Goal: Information Seeking & Learning: Learn about a topic

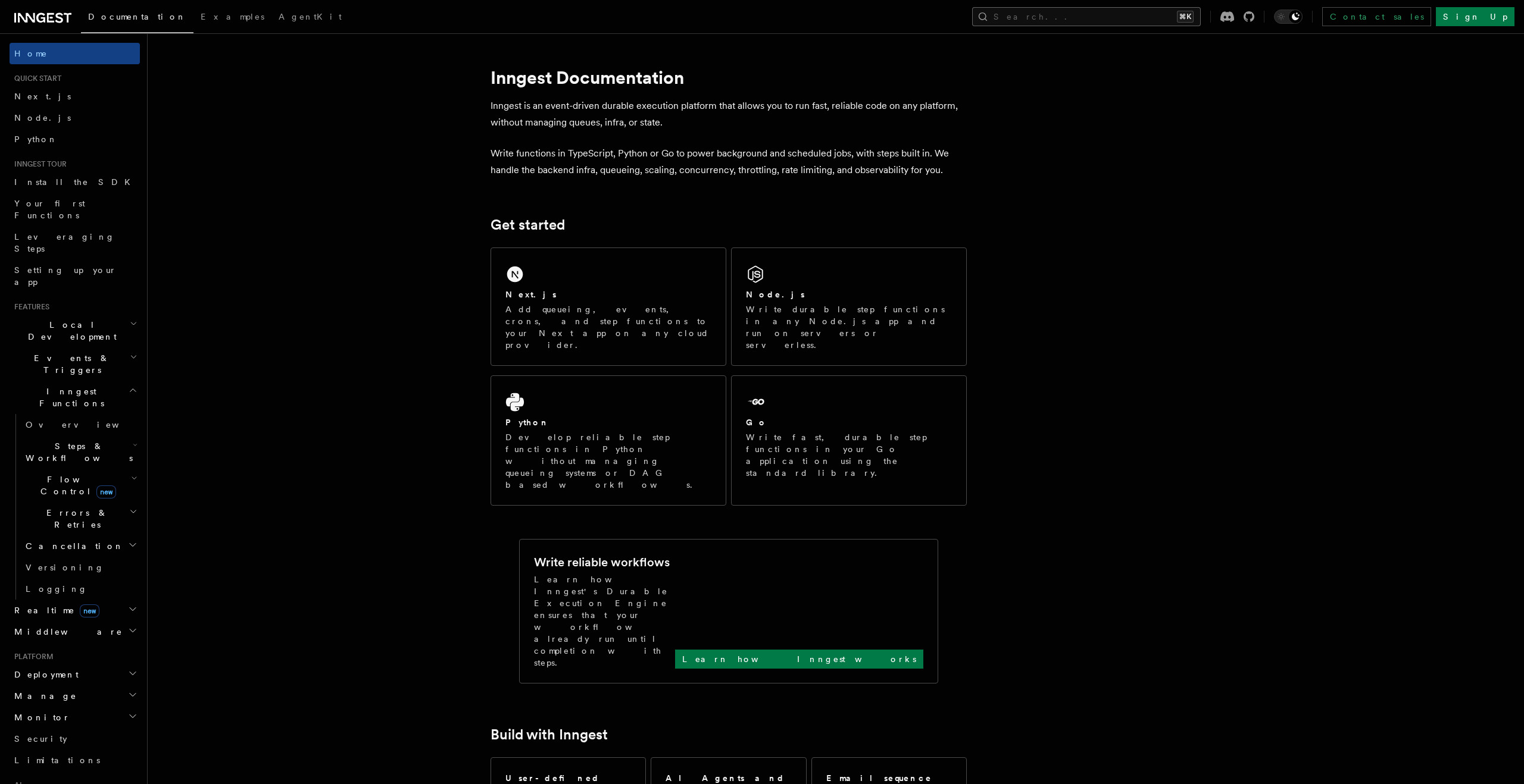
click at [1123, 11] on button "Search... ⌘K" at bounding box center [1086, 17] width 229 height 19
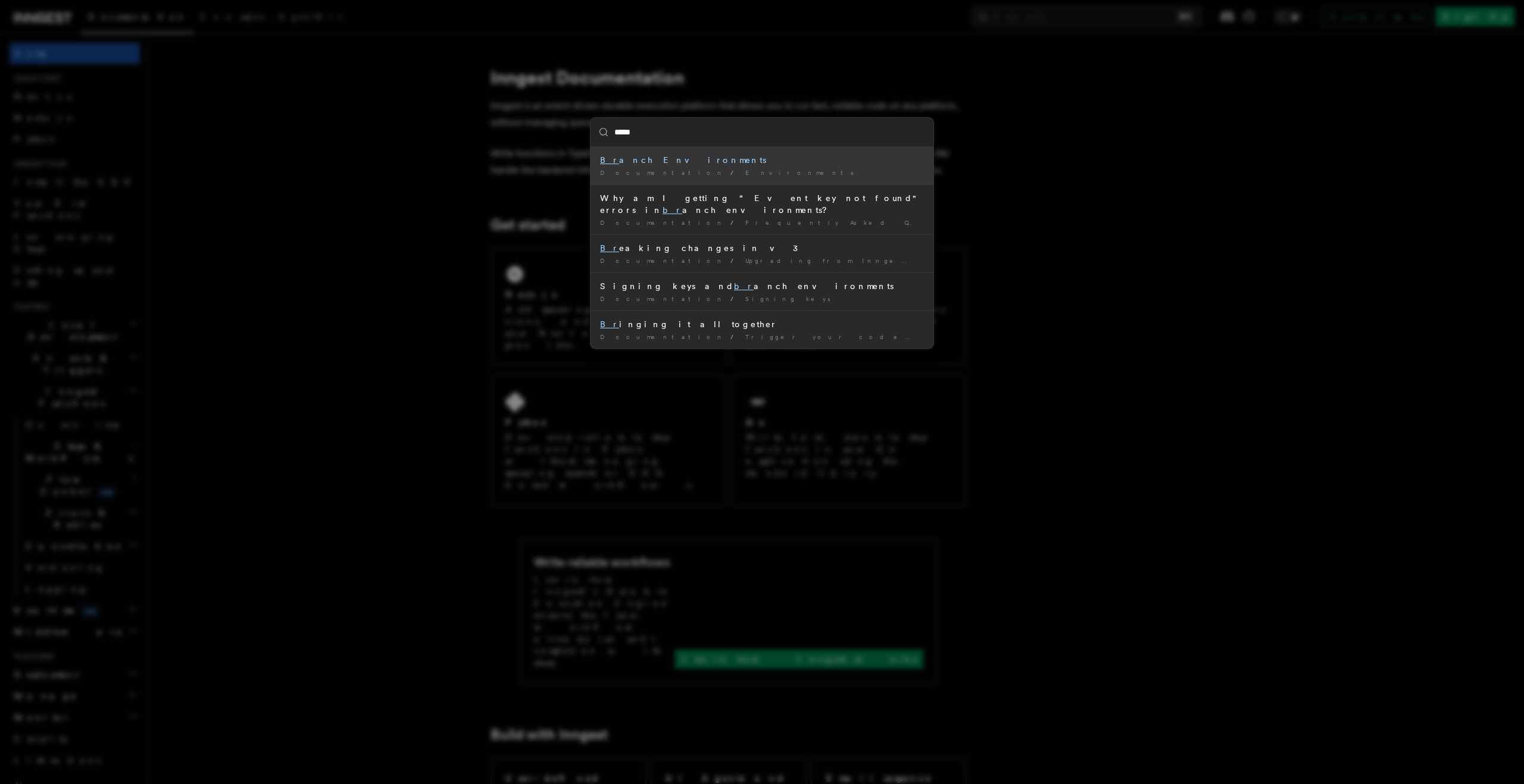
type input "******"
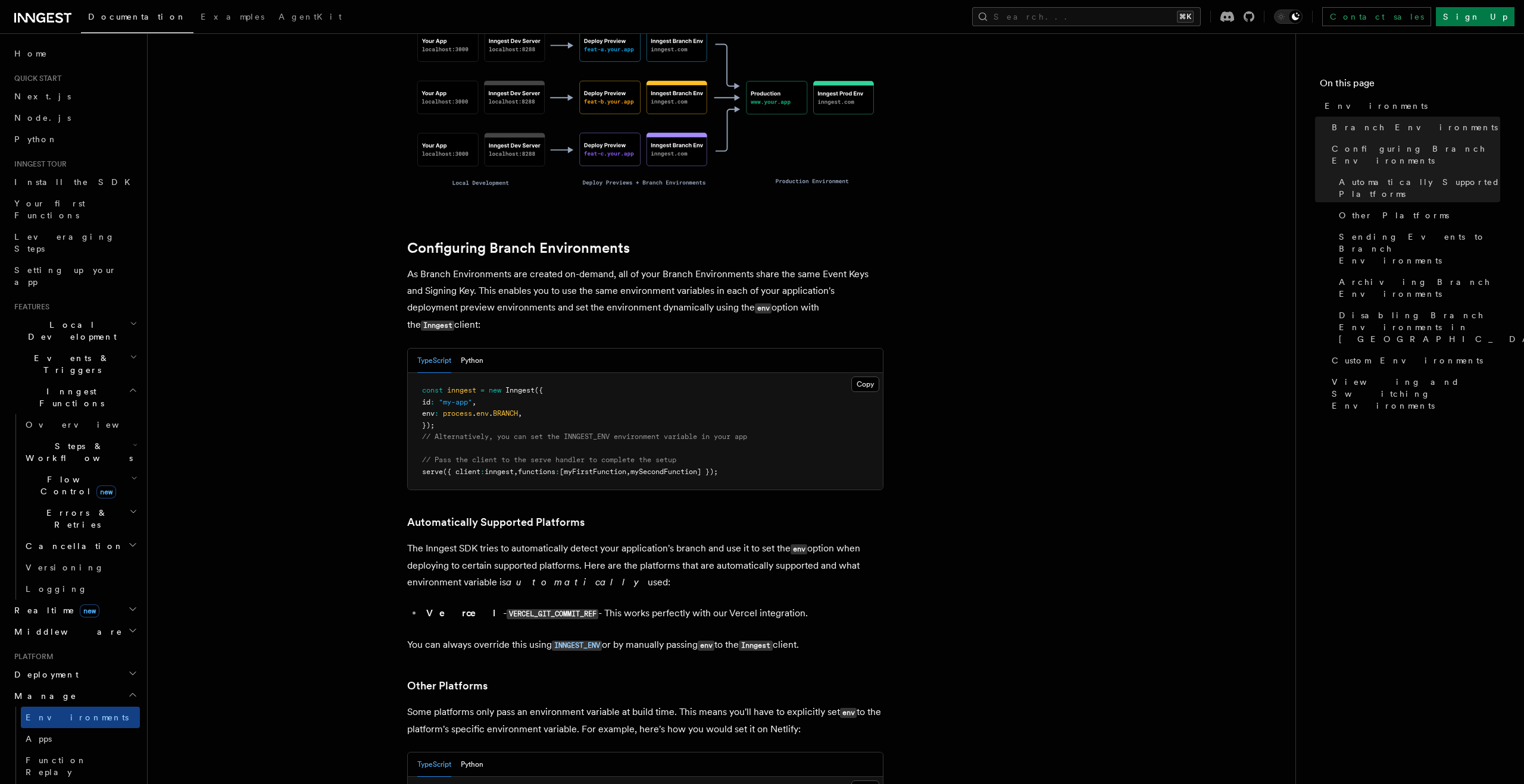
scroll to position [985, 0]
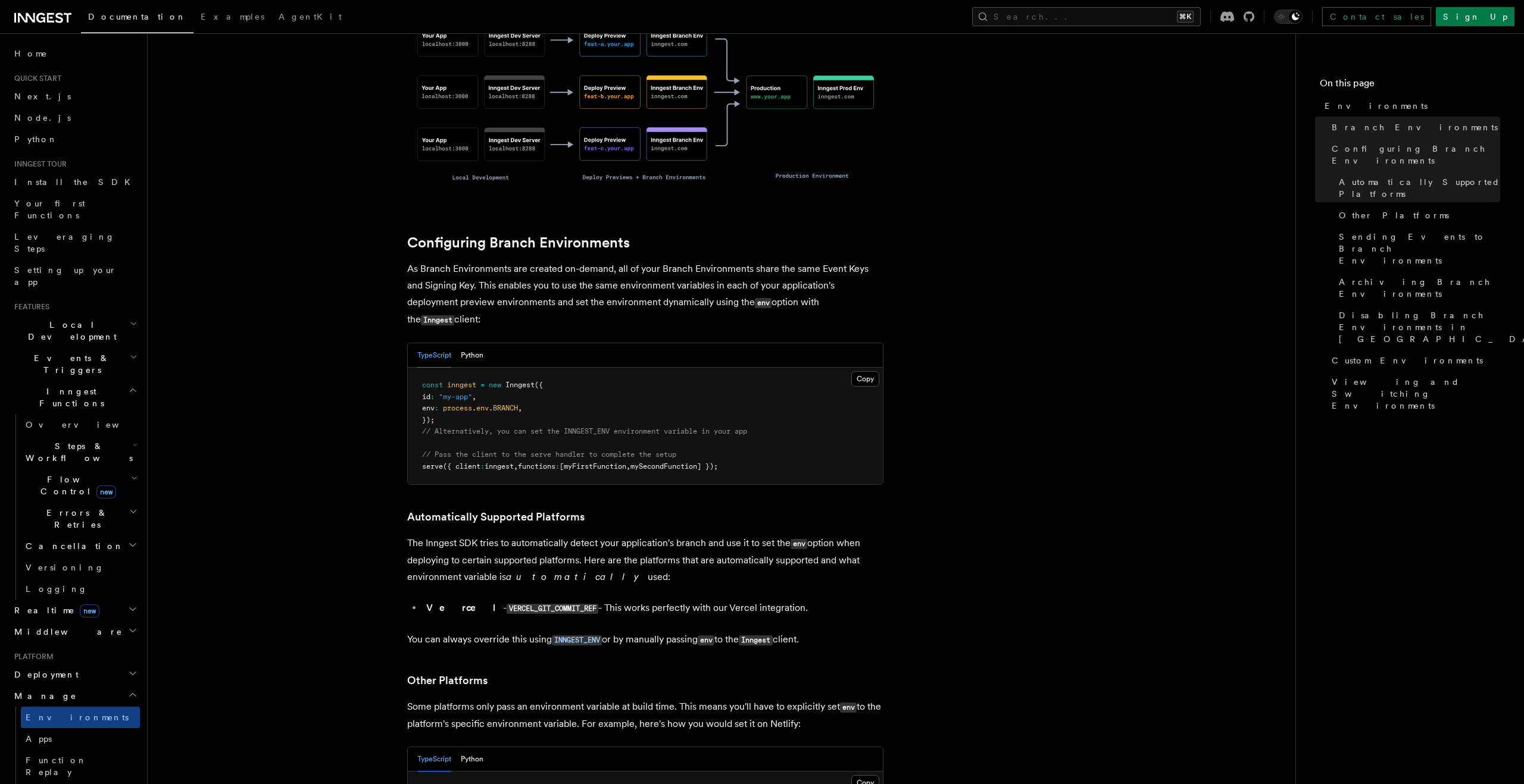
click at [71, 440] on span "Steps & Workflows" at bounding box center [77, 452] width 112 height 24
click at [61, 420] on span "Overview" at bounding box center [87, 424] width 123 height 9
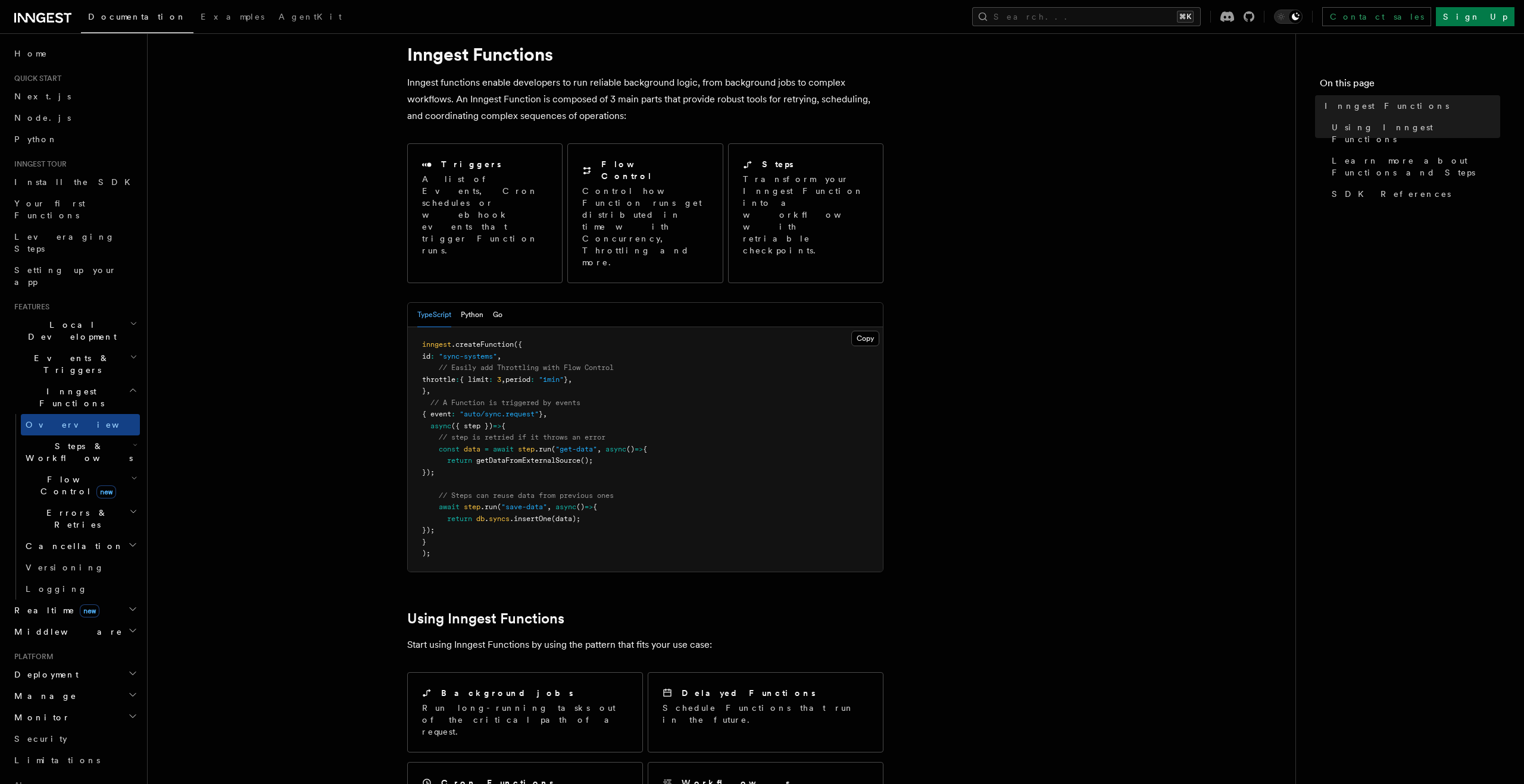
scroll to position [38, 0]
click at [70, 352] on span "Events & Triggers" at bounding box center [69, 364] width 120 height 24
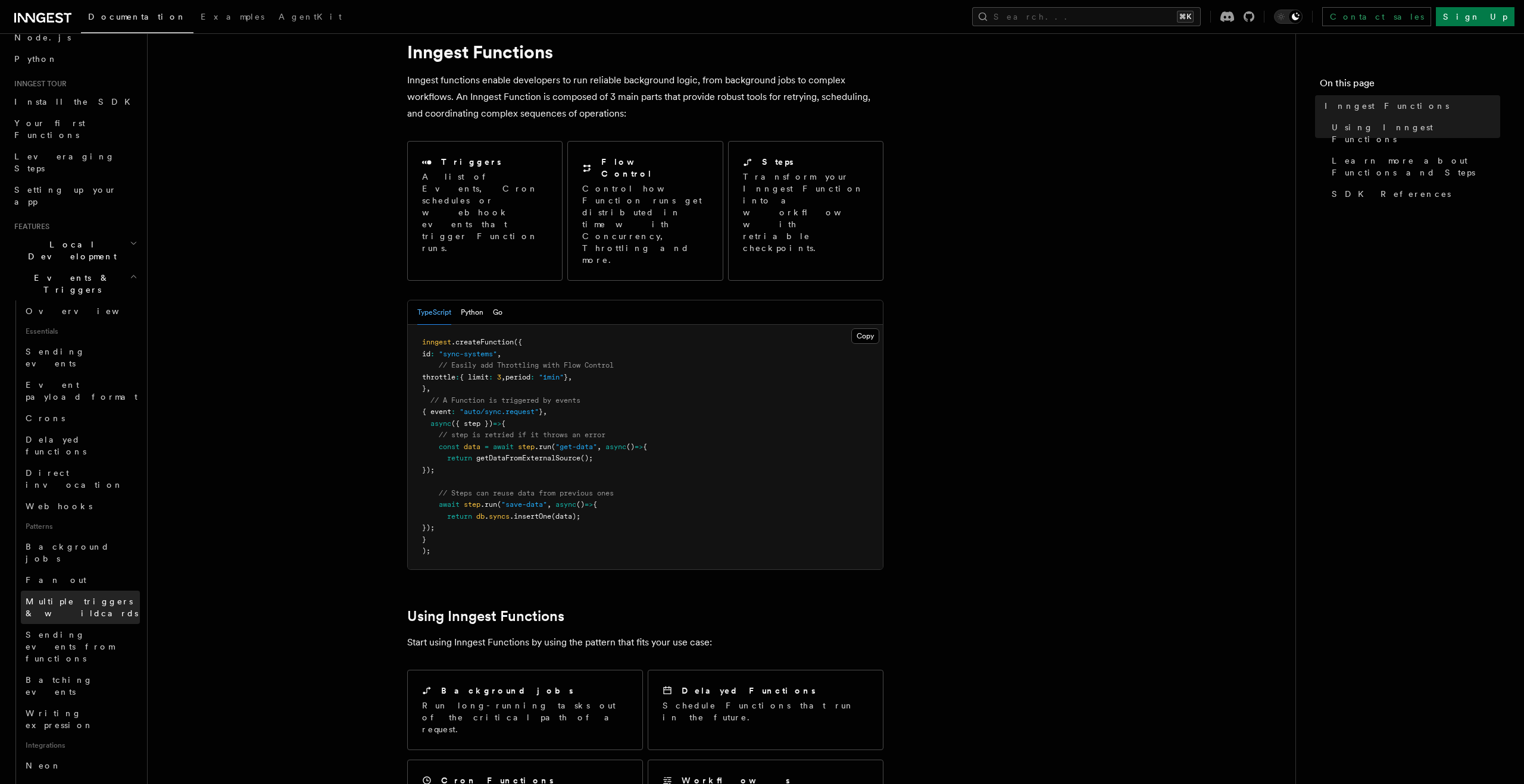
scroll to position [84, 0]
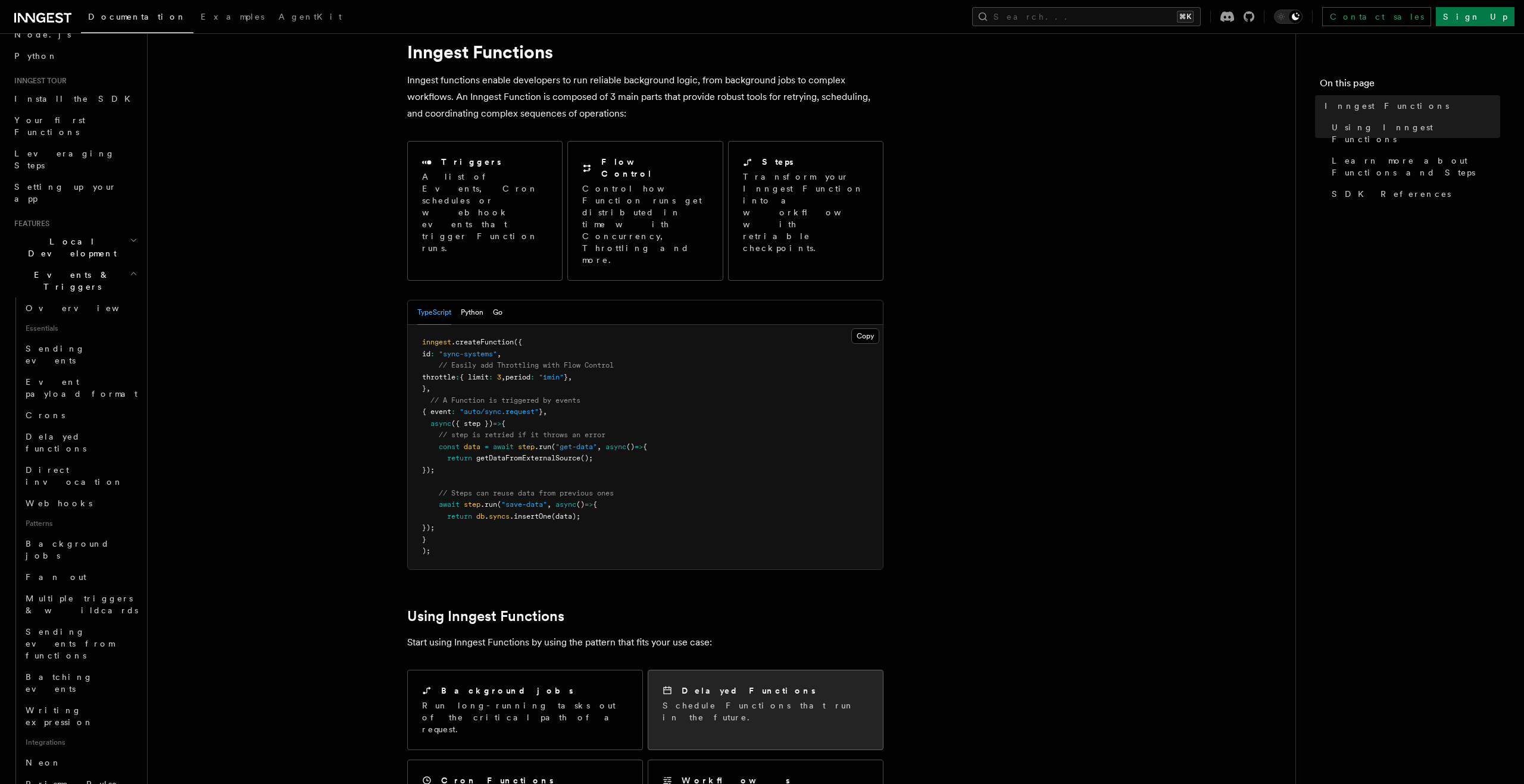
click at [753, 679] on link "Delayed Functions Schedule Functions that run in the future." at bounding box center [765, 710] width 236 height 81
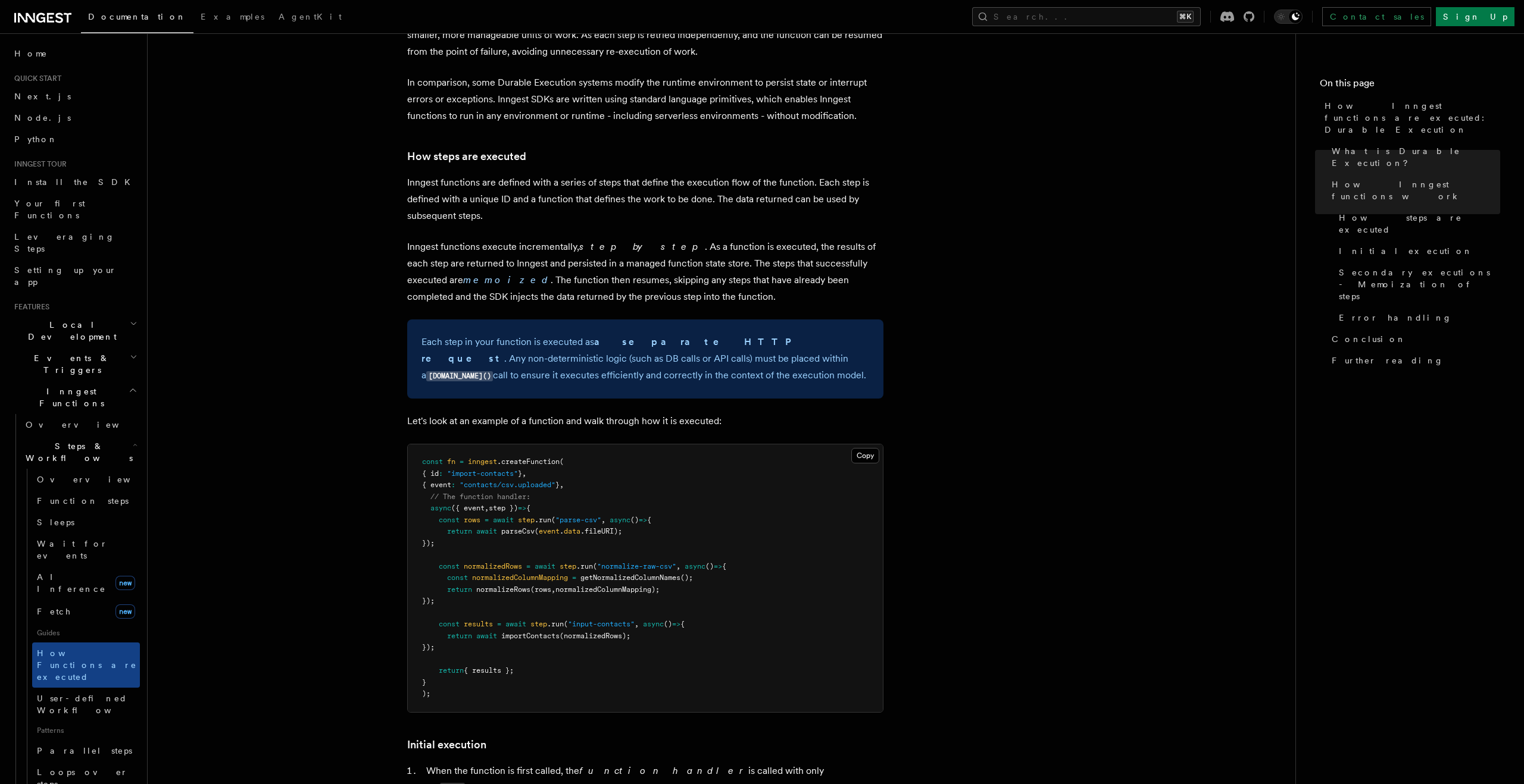
scroll to position [787, 0]
click at [317, 452] on article "Features Inngest Functions Steps & Workflows How Inngest functions are executed…" at bounding box center [721, 673] width 1110 height 2816
click at [328, 453] on article "Features Inngest Functions Steps & Workflows How Inngest functions are executed…" at bounding box center [721, 673] width 1110 height 2816
click at [1194, 14] on button "Search... ⌘K" at bounding box center [1086, 17] width 229 height 19
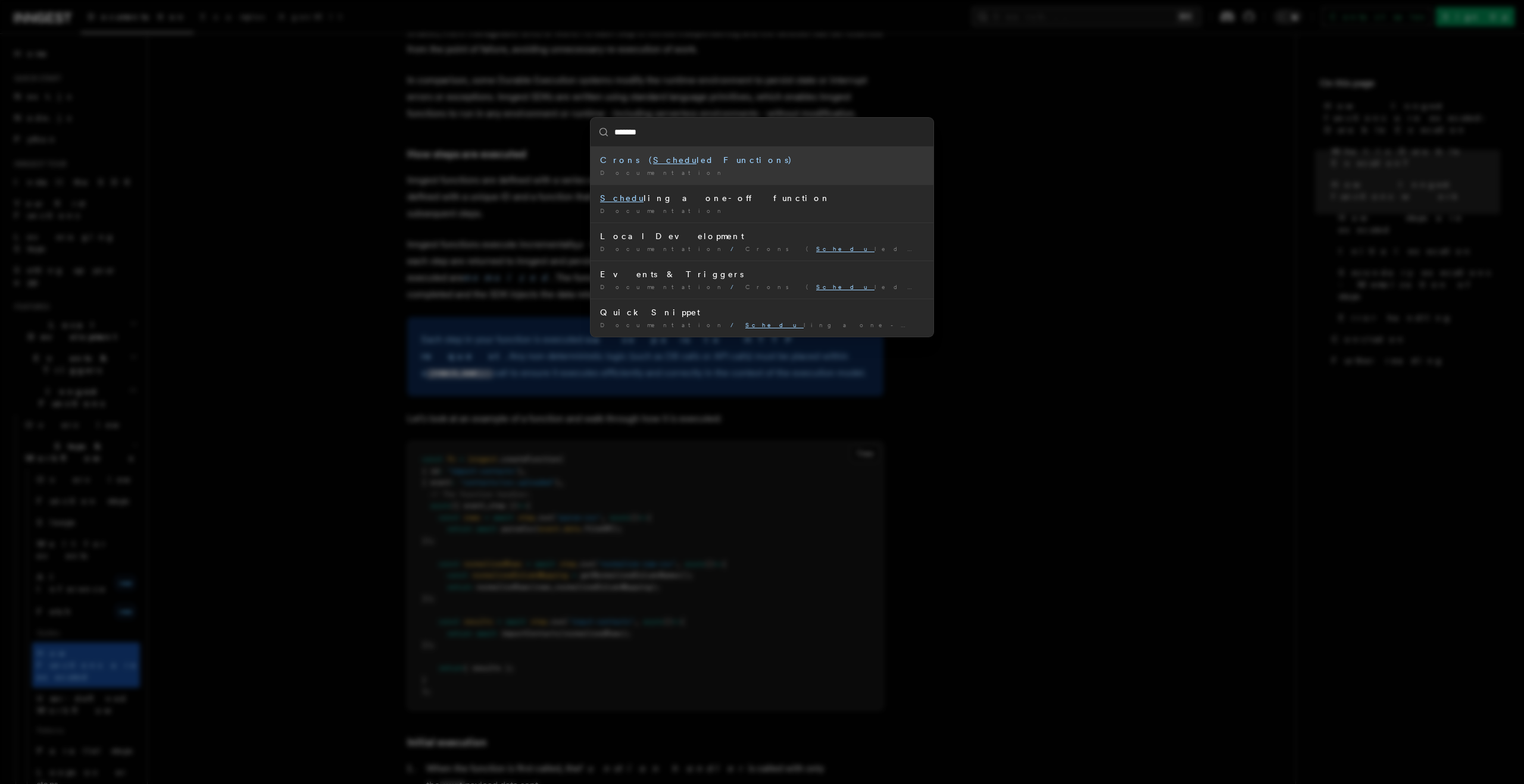
type input "********"
click at [855, 173] on div "Documentation /" at bounding box center [762, 173] width 324 height 9
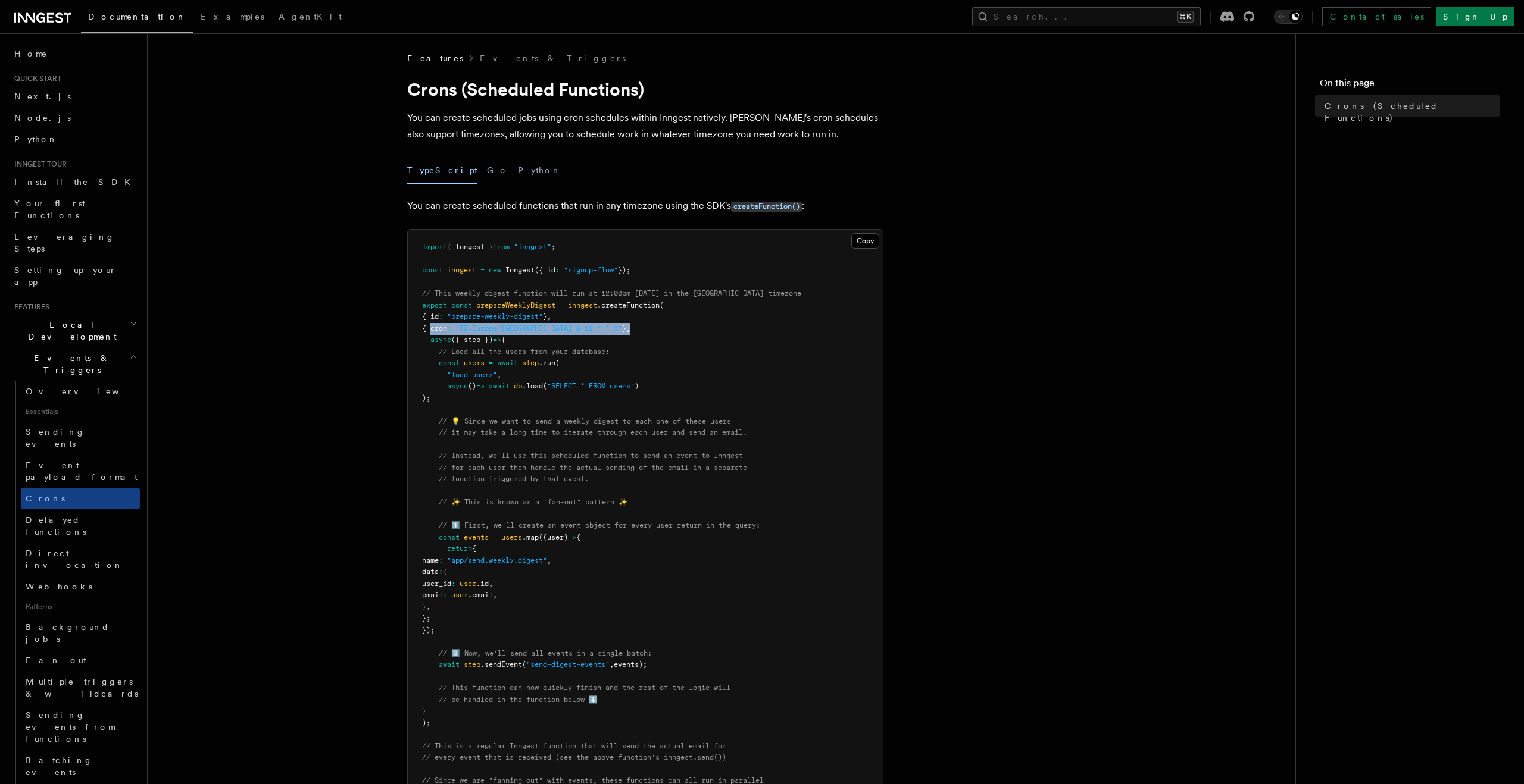
drag, startPoint x: 429, startPoint y: 329, endPoint x: 612, endPoint y: 327, distance: 183.0
click at [612, 327] on pre "import { Inngest } from "inngest" ; const inngest = new Inngest ({ id : "signup…" at bounding box center [645, 596] width 475 height 732
click at [224, 308] on article "Features Events & Triggers Crons (Scheduled Functions) You can create scheduled…" at bounding box center [721, 679] width 1110 height 1253
click at [97, 347] on h2 "Events & Triggers" at bounding box center [74, 364] width 130 height 33
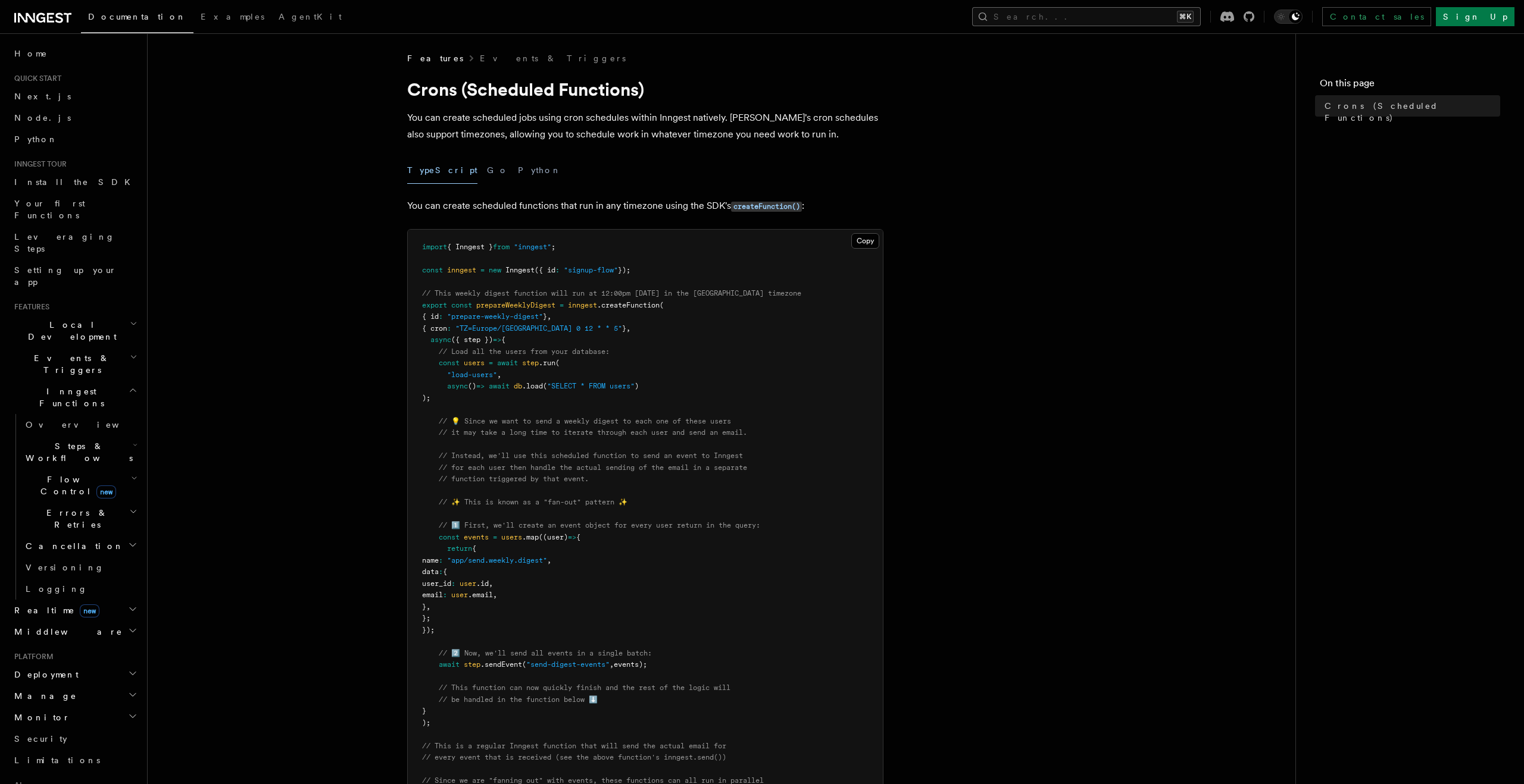
click at [1111, 14] on button "Search... ⌘K" at bounding box center [1086, 17] width 229 height 19
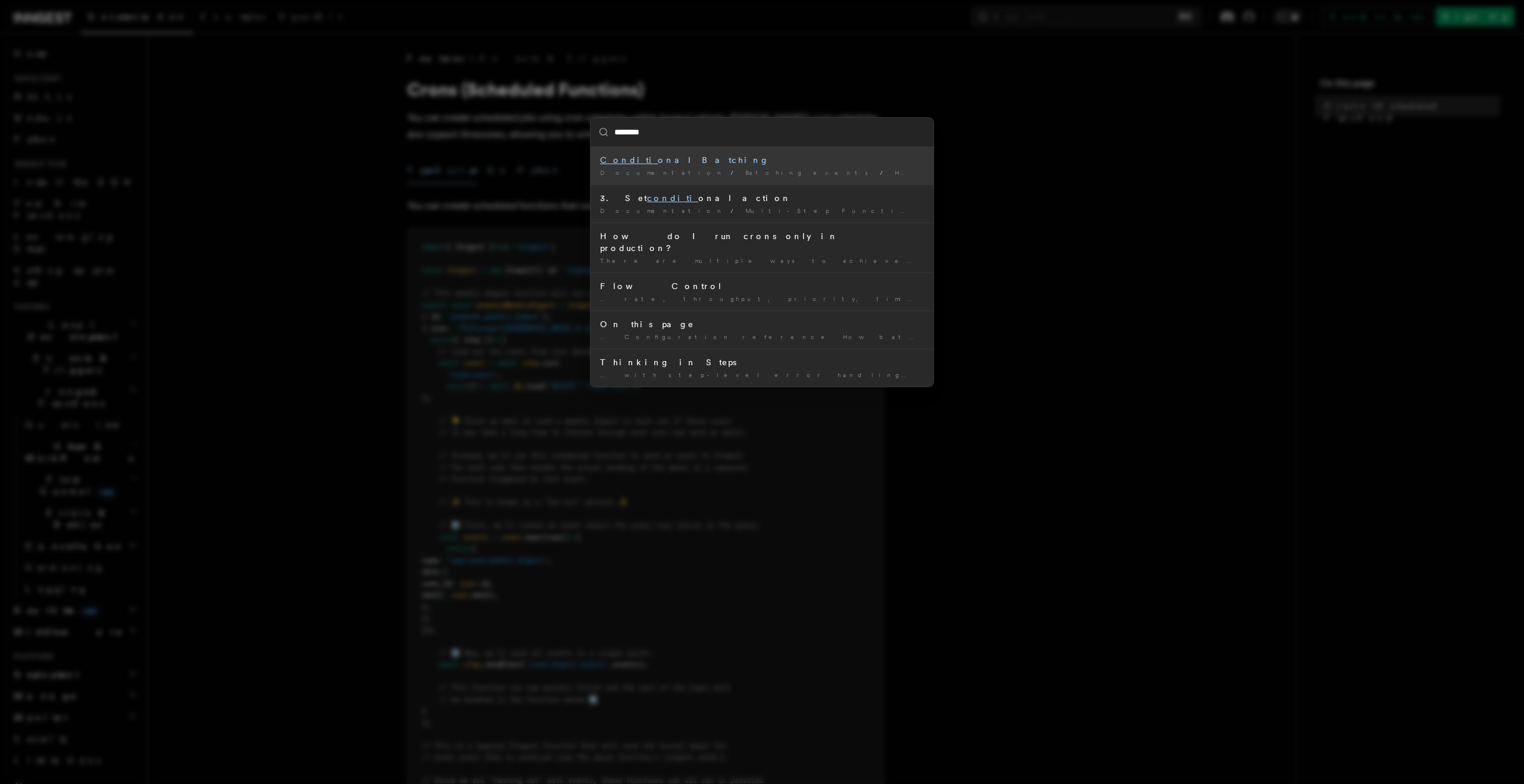
type input "*********"
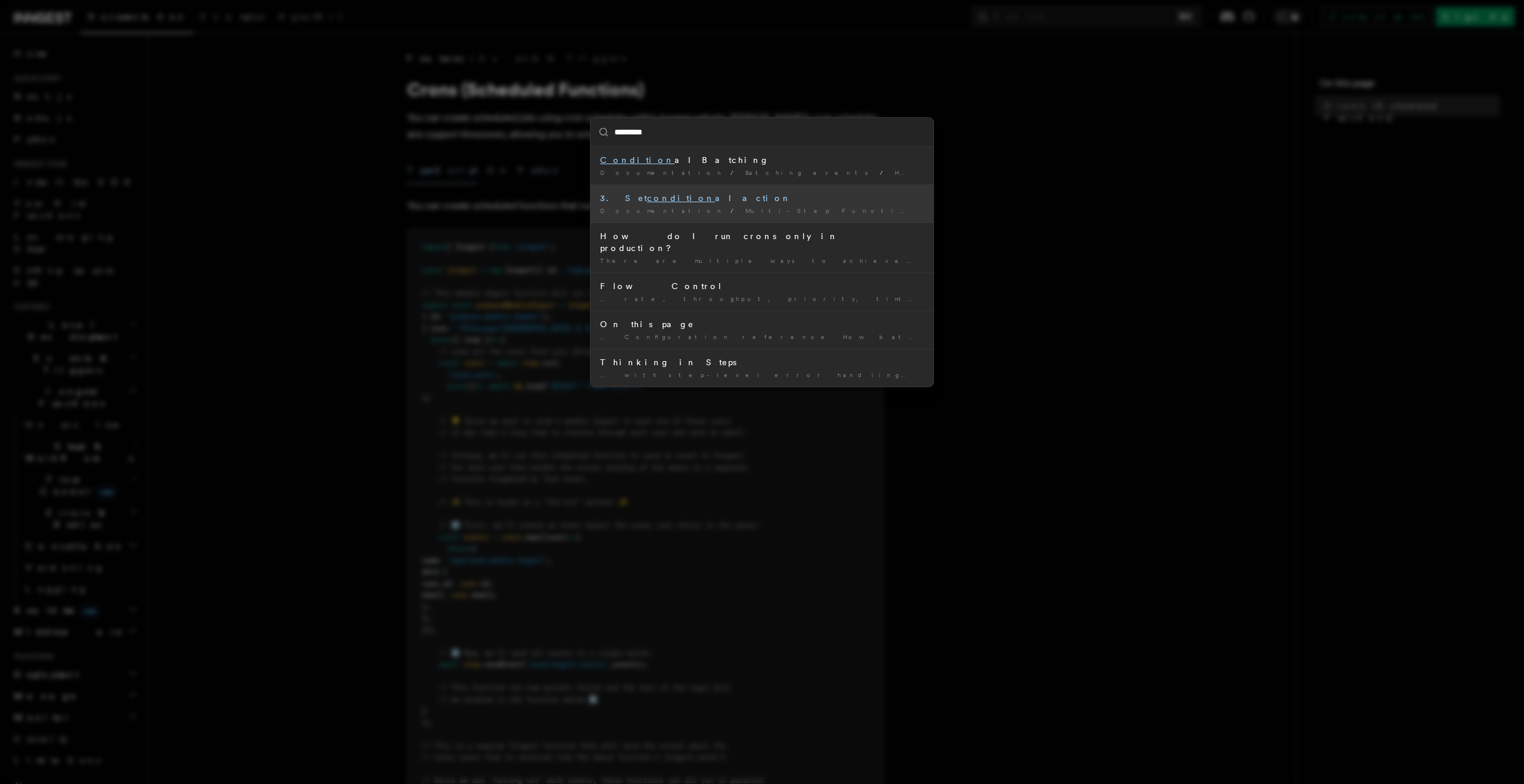
click at [660, 200] on div "3. Set condition al action" at bounding box center [762, 198] width 324 height 12
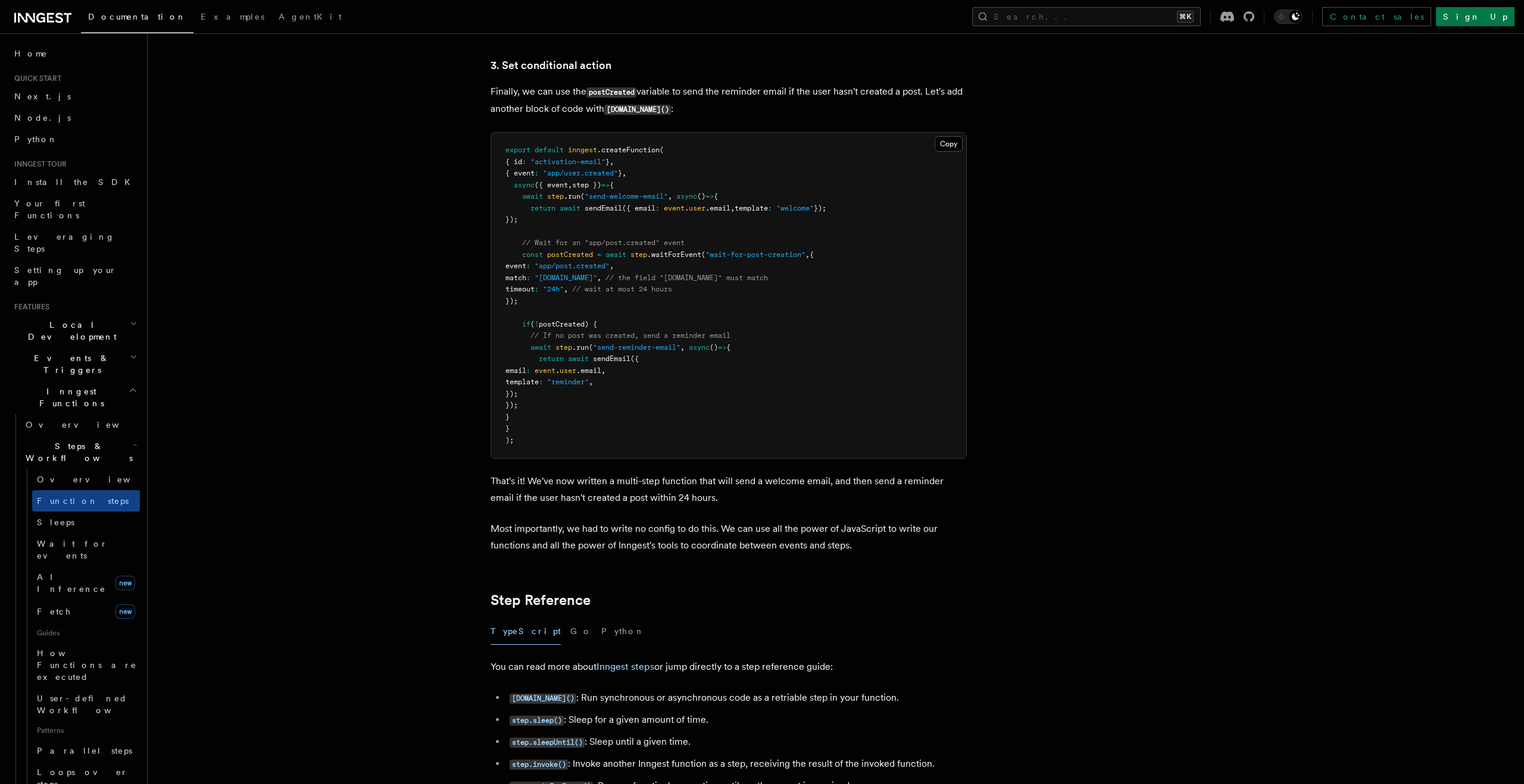
scroll to position [1560, 0]
